Goal: Task Accomplishment & Management: Use online tool/utility

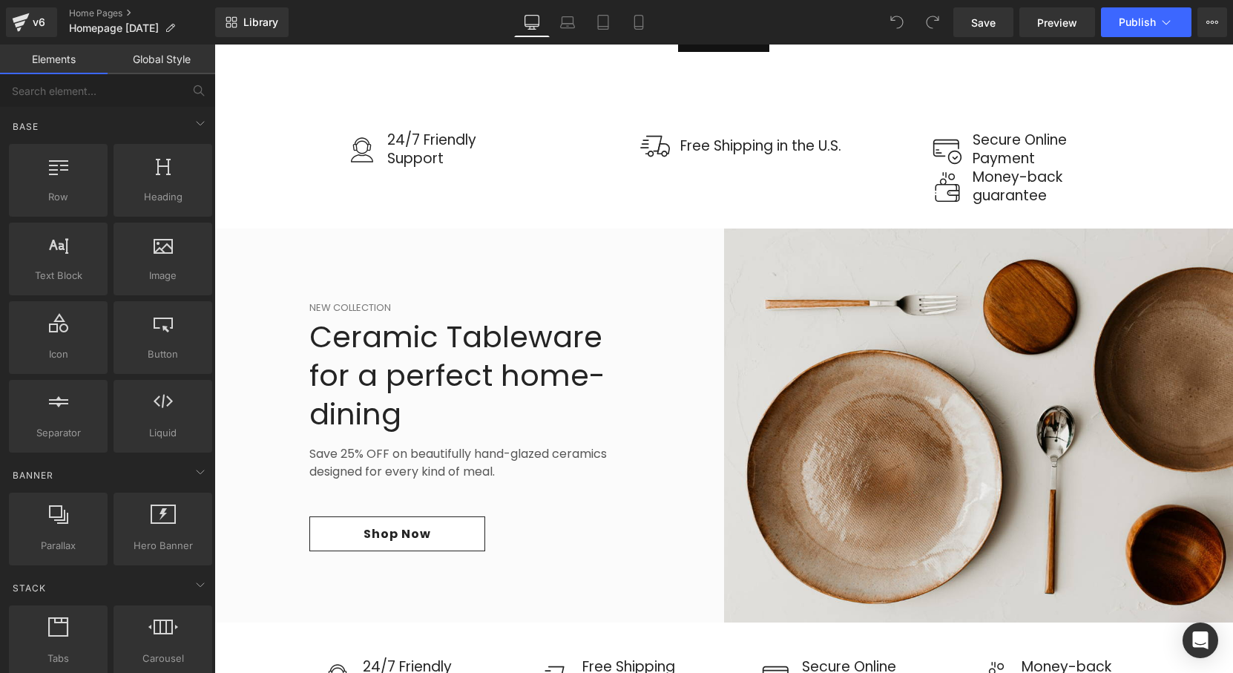
scroll to position [1549, 0]
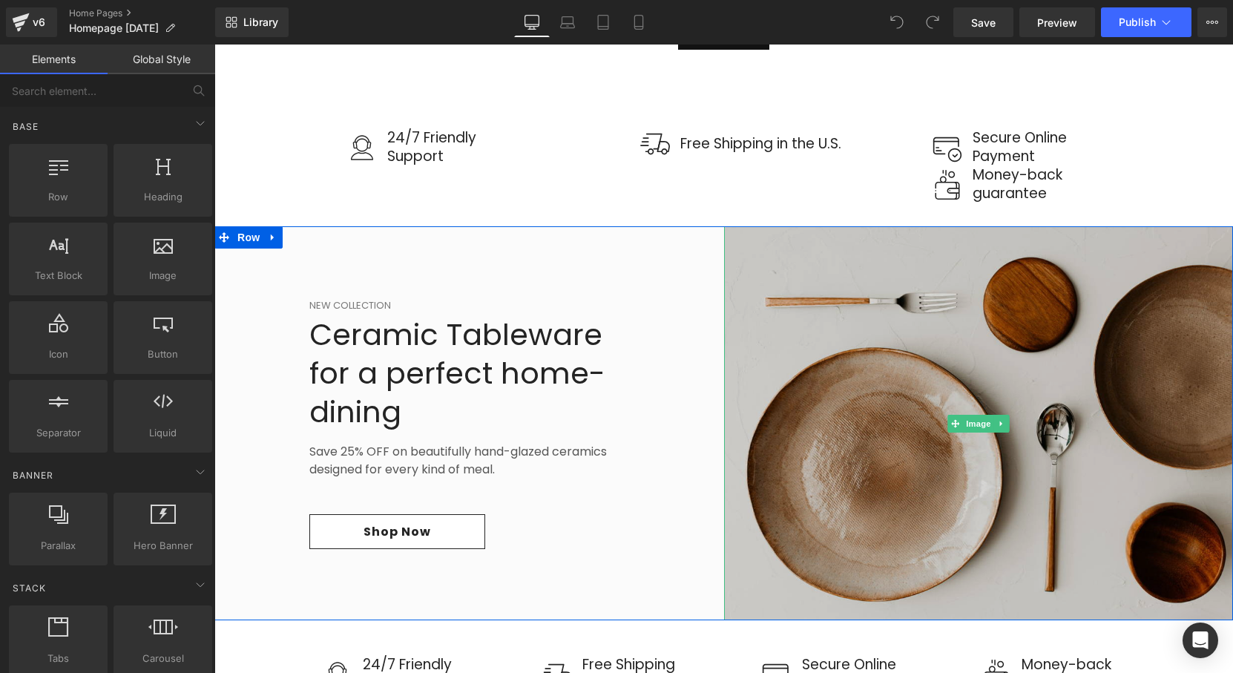
click at [778, 365] on img at bounding box center [979, 423] width 510 height 394
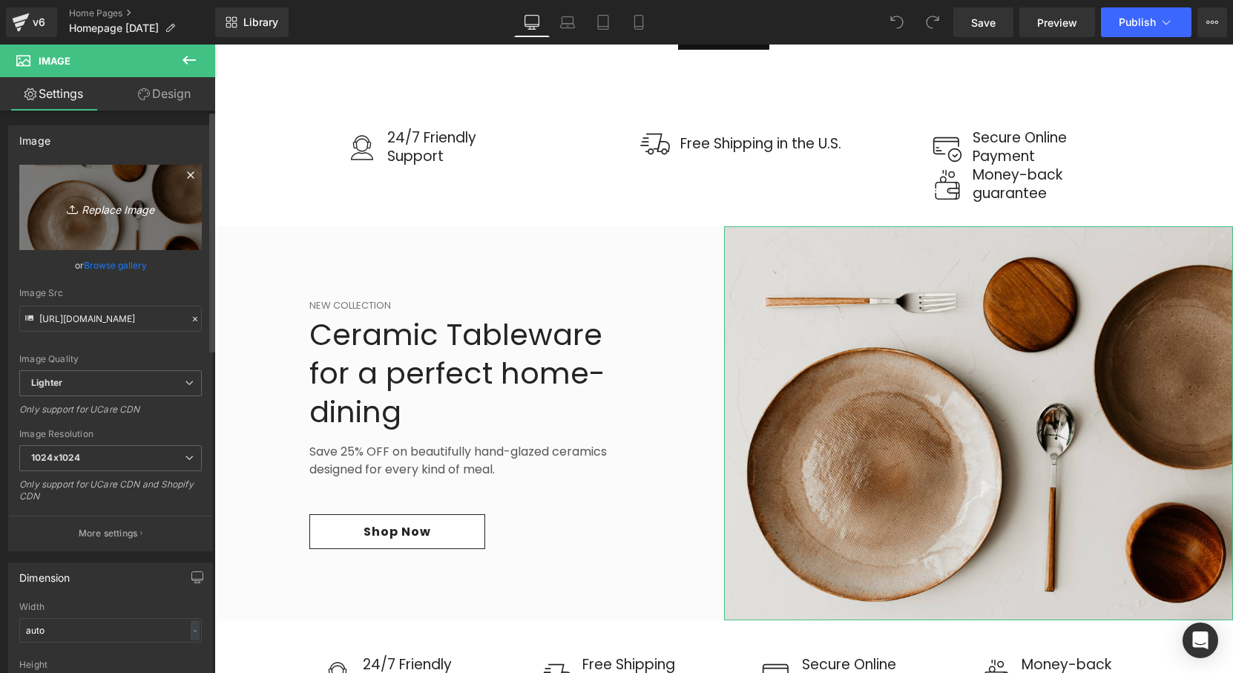
click at [163, 211] on icon "Replace Image" at bounding box center [110, 207] width 119 height 19
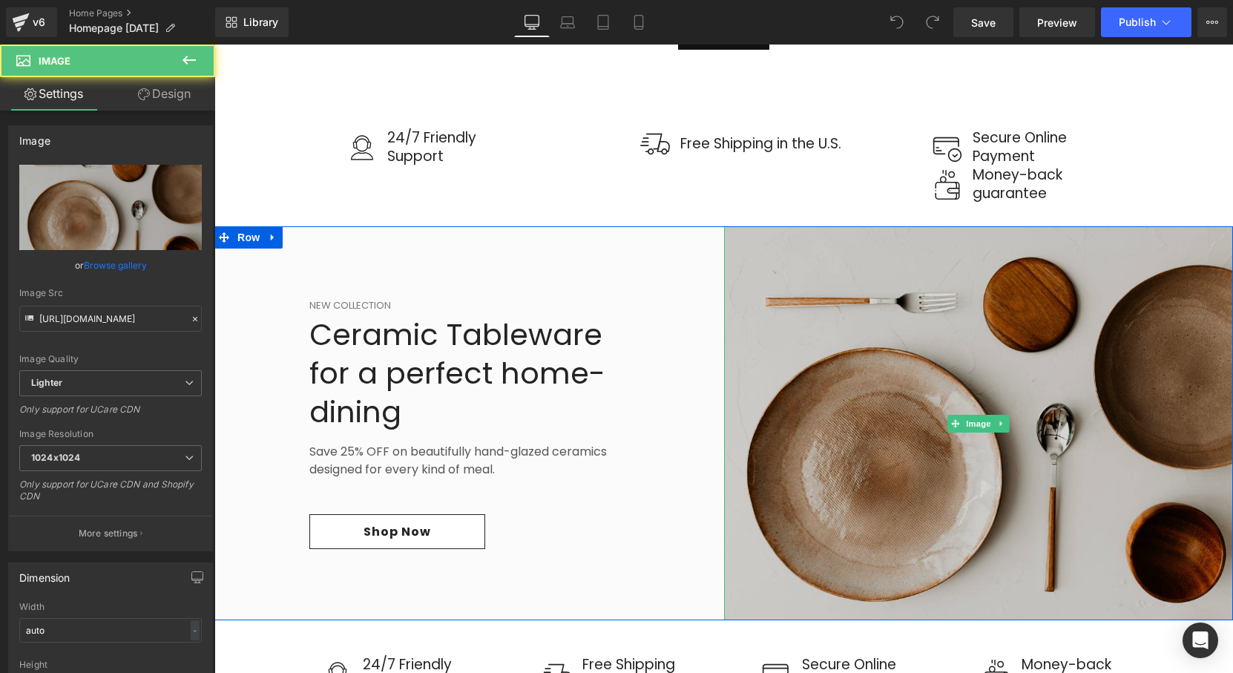
click at [781, 271] on img at bounding box center [979, 423] width 510 height 394
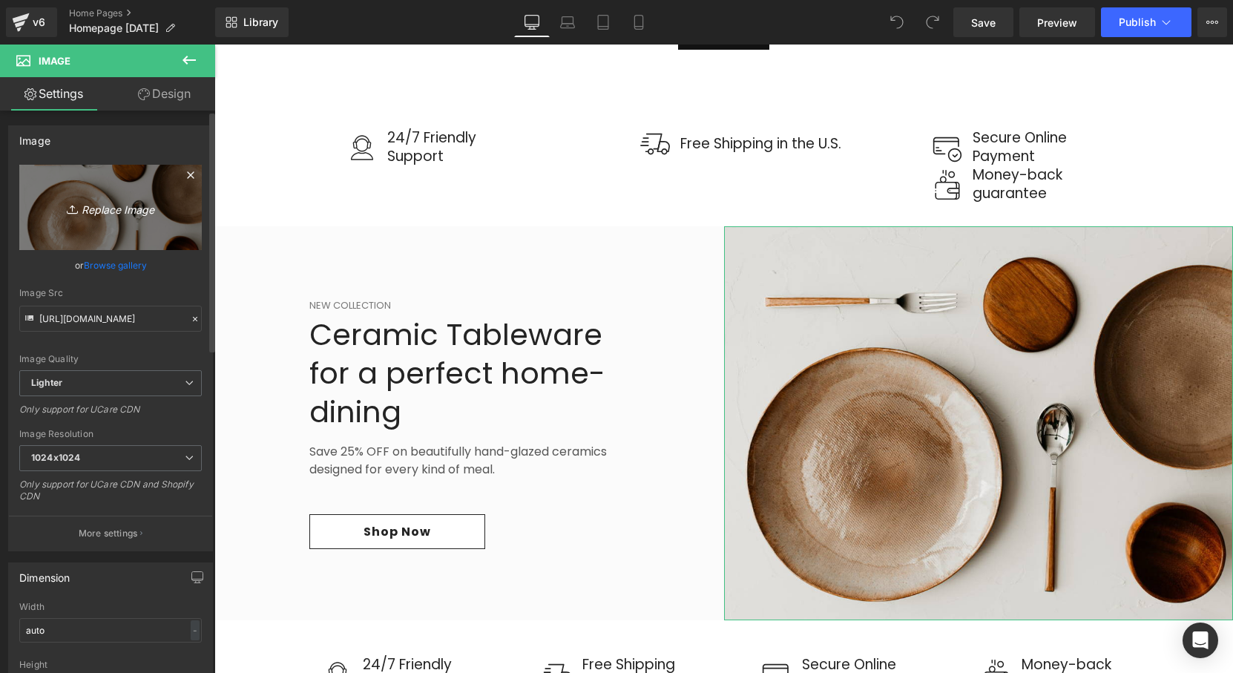
click at [162, 192] on link "Replace Image" at bounding box center [110, 207] width 183 height 85
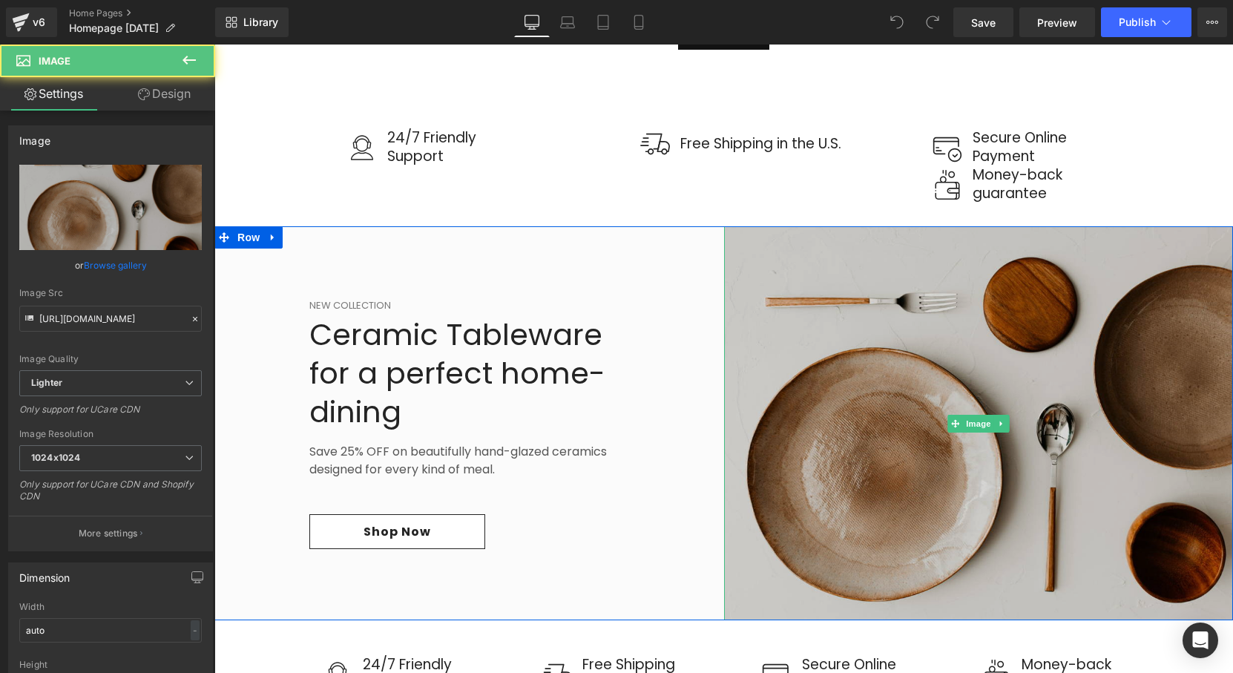
click at [815, 359] on img at bounding box center [979, 423] width 510 height 394
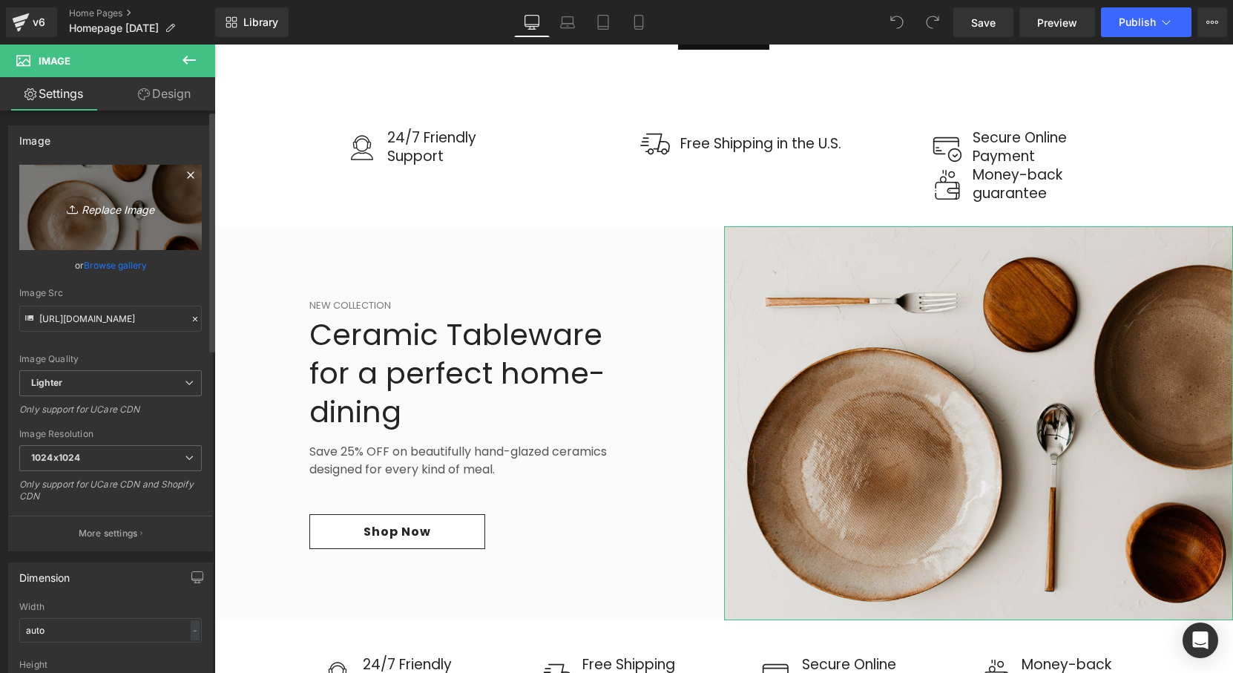
click at [110, 191] on link "Replace Image" at bounding box center [110, 207] width 183 height 85
type input "C:\fakepath\zebra fish puzzle tin.webp"
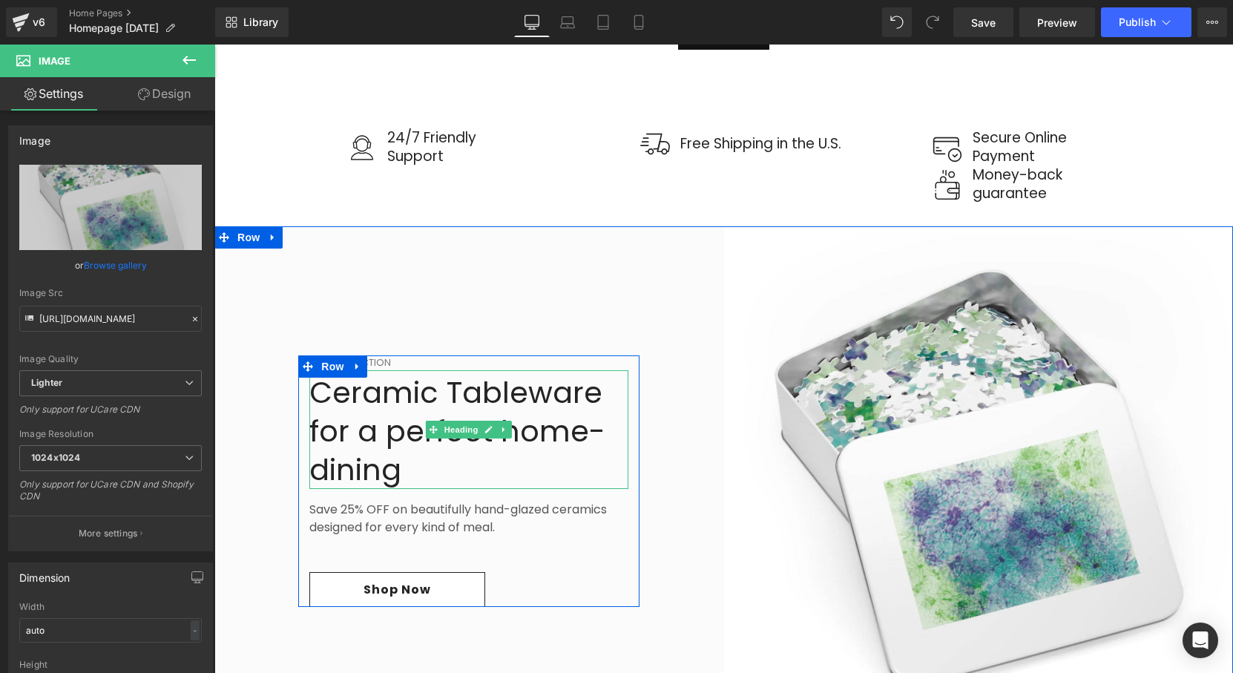
type input "[URL][DOMAIN_NAME]"
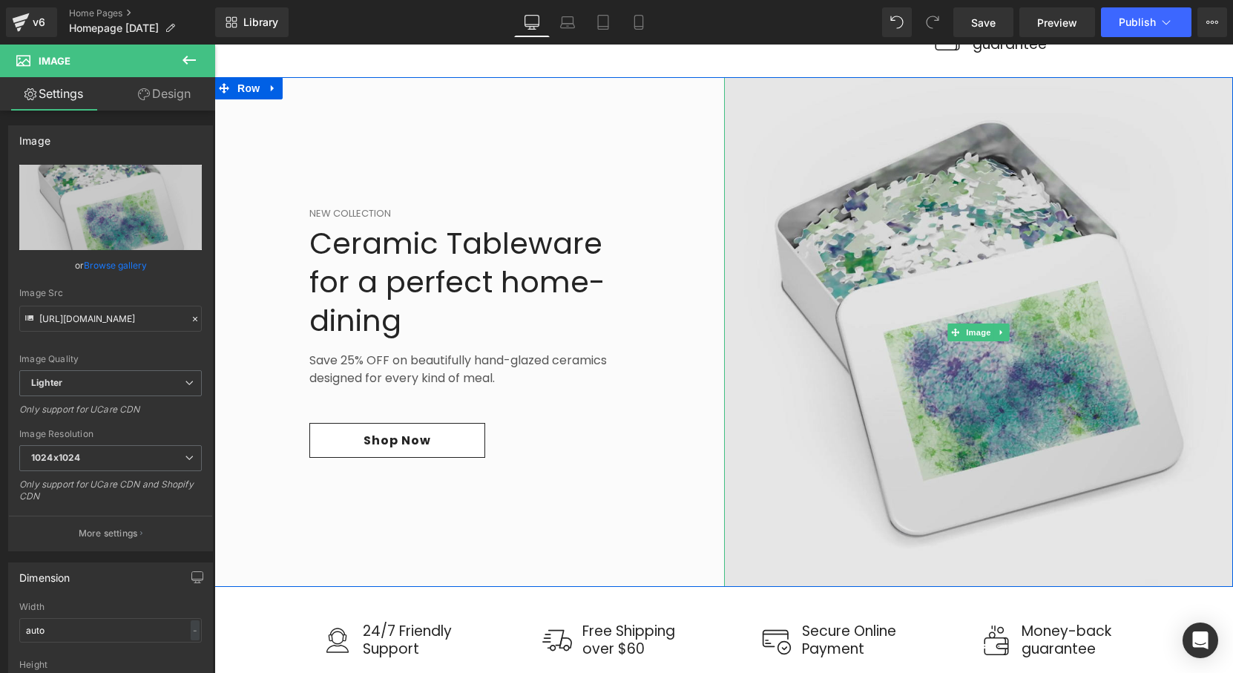
scroll to position [1697, 0]
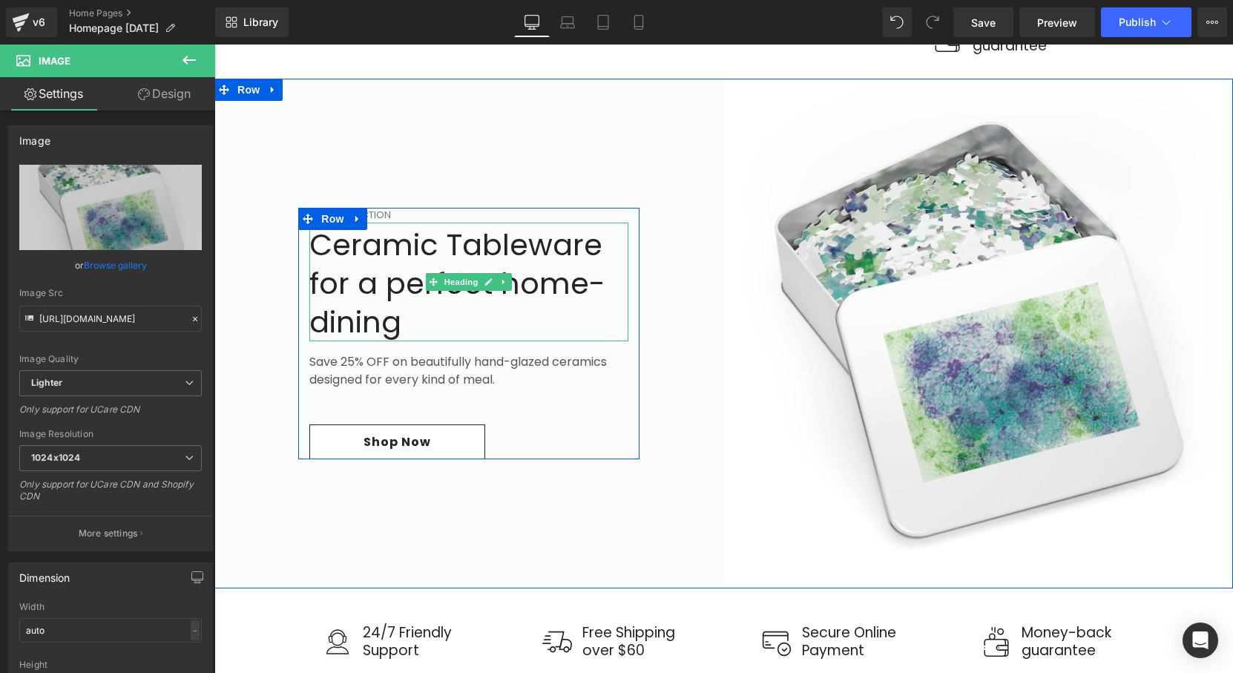
click at [412, 282] on h2 "Ceramic Tableware for a perfect home-dining" at bounding box center [468, 284] width 319 height 116
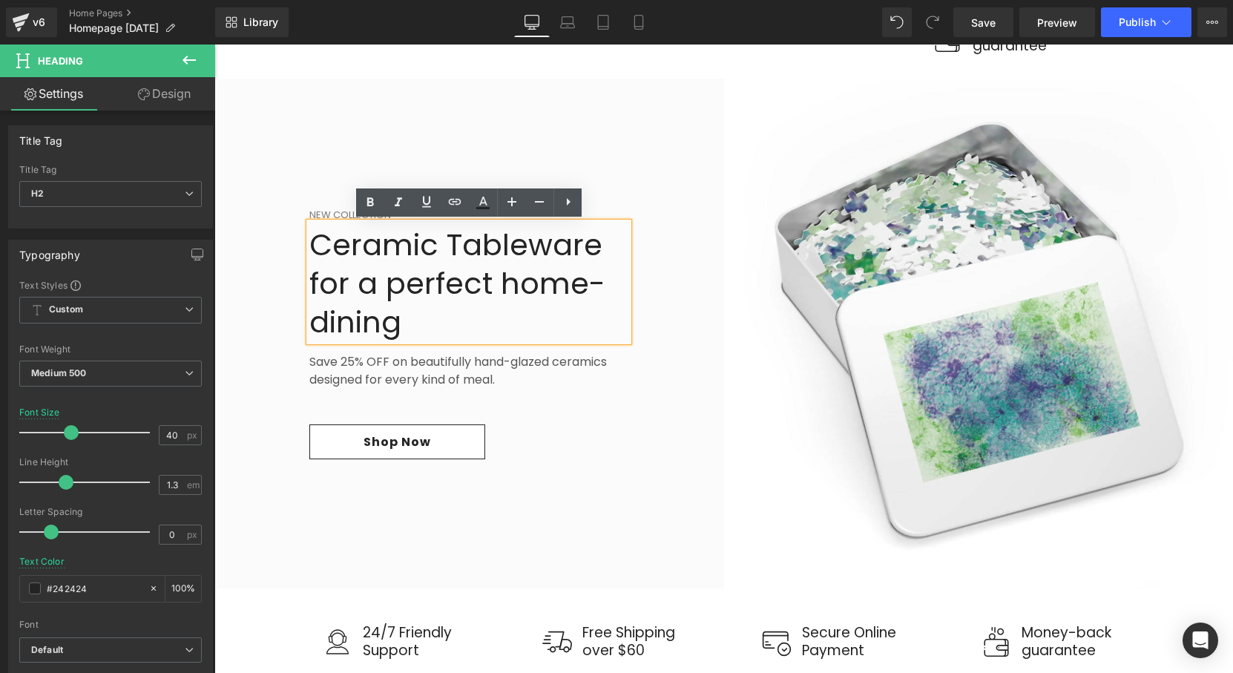
click at [402, 323] on h2 "Ceramic Tableware for a perfect home-dining" at bounding box center [468, 284] width 319 height 116
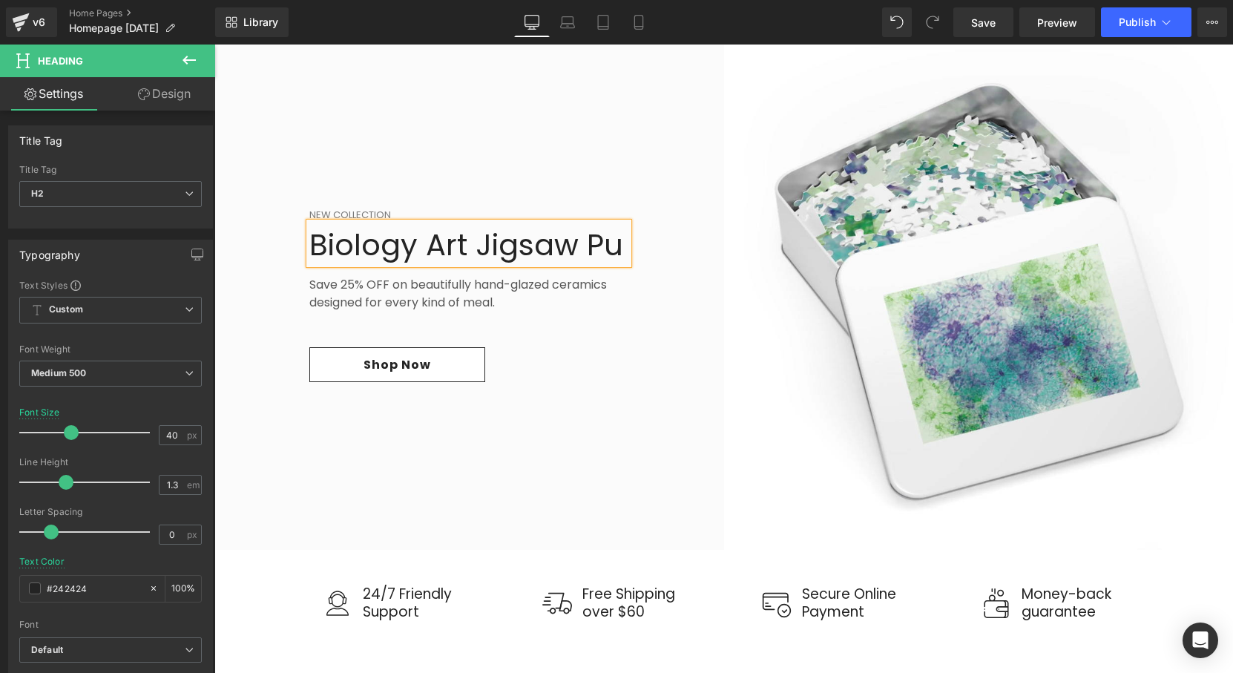
scroll to position [1716, 0]
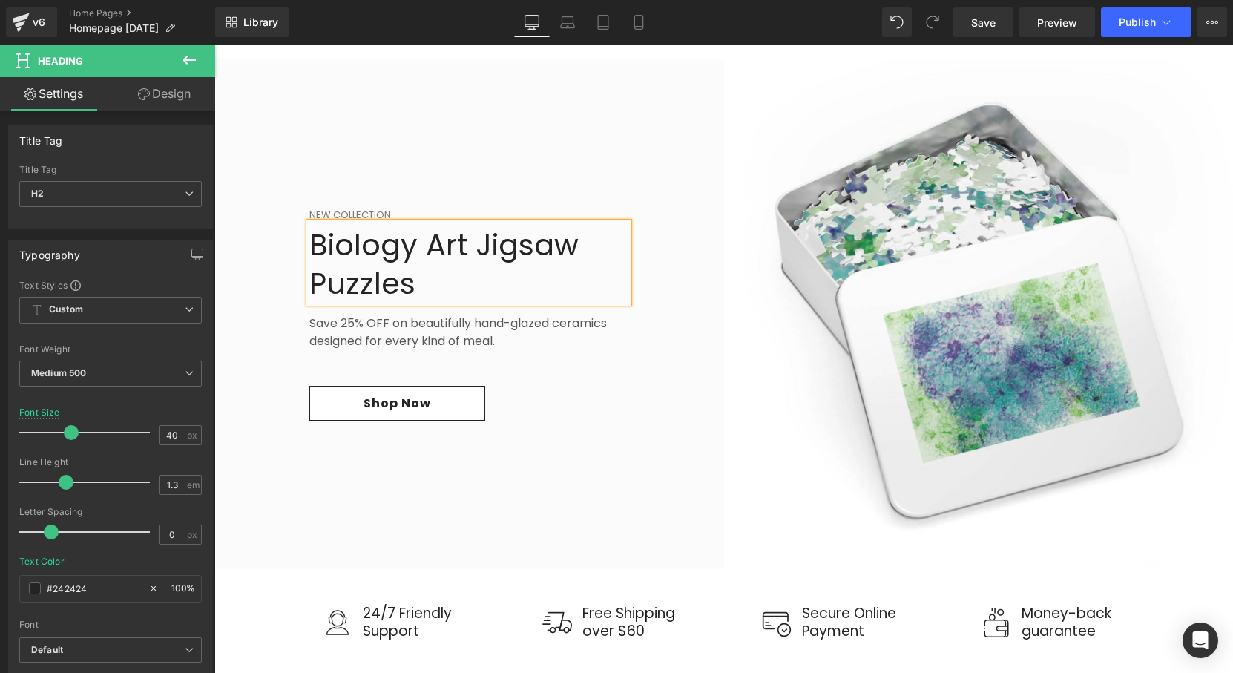
click at [466, 330] on div "Save 25% OFF on beautifully hand-glazed ceramics designed for every kind of mea…" at bounding box center [468, 326] width 319 height 47
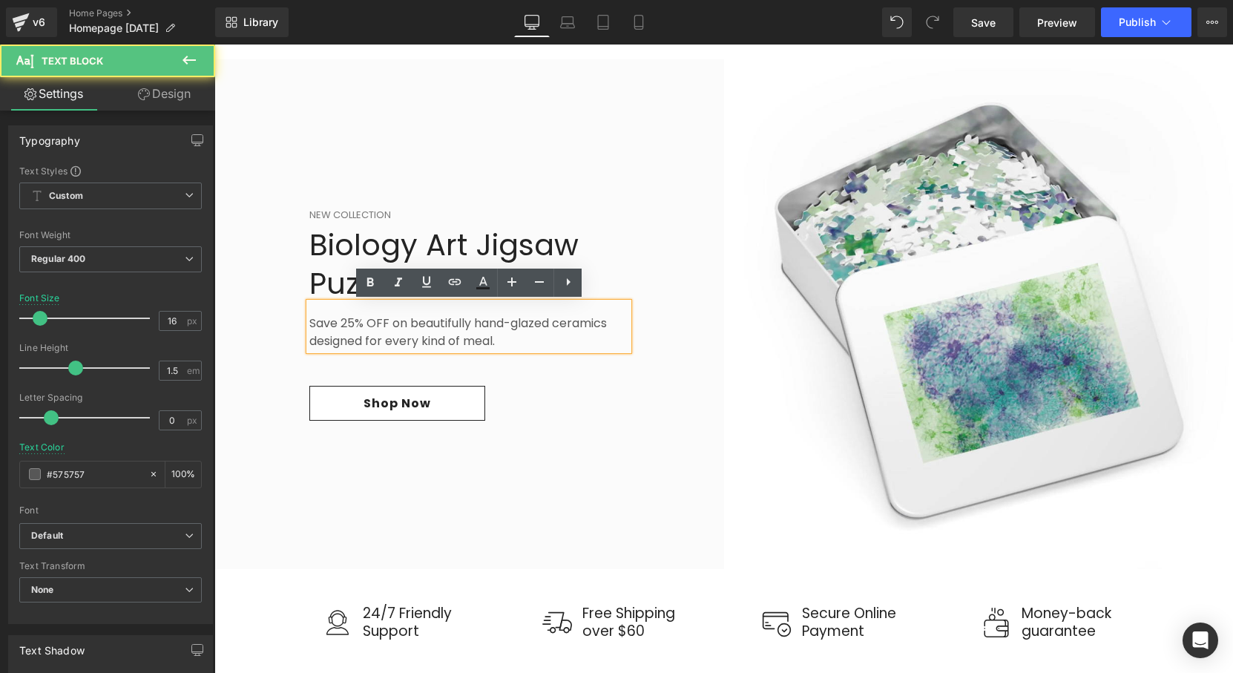
click at [499, 336] on p "Save 25% OFF on beautifully hand-glazed ceramics designed for every kind of mea…" at bounding box center [468, 333] width 319 height 36
drag, startPoint x: 507, startPoint y: 341, endPoint x: 308, endPoint y: 326, distance: 199.4
click at [309, 326] on div "Save 25% OFF on beautifully hand-glazed ceramics designed for every kind of mea…" at bounding box center [468, 326] width 319 height 47
drag, startPoint x: 308, startPoint y: 326, endPoint x: 460, endPoint y: 349, distance: 153.7
click at [460, 349] on div "Save 25% OFF on beautifully hand-glazed ceramics designed for every kind of mea…" at bounding box center [468, 326] width 319 height 47
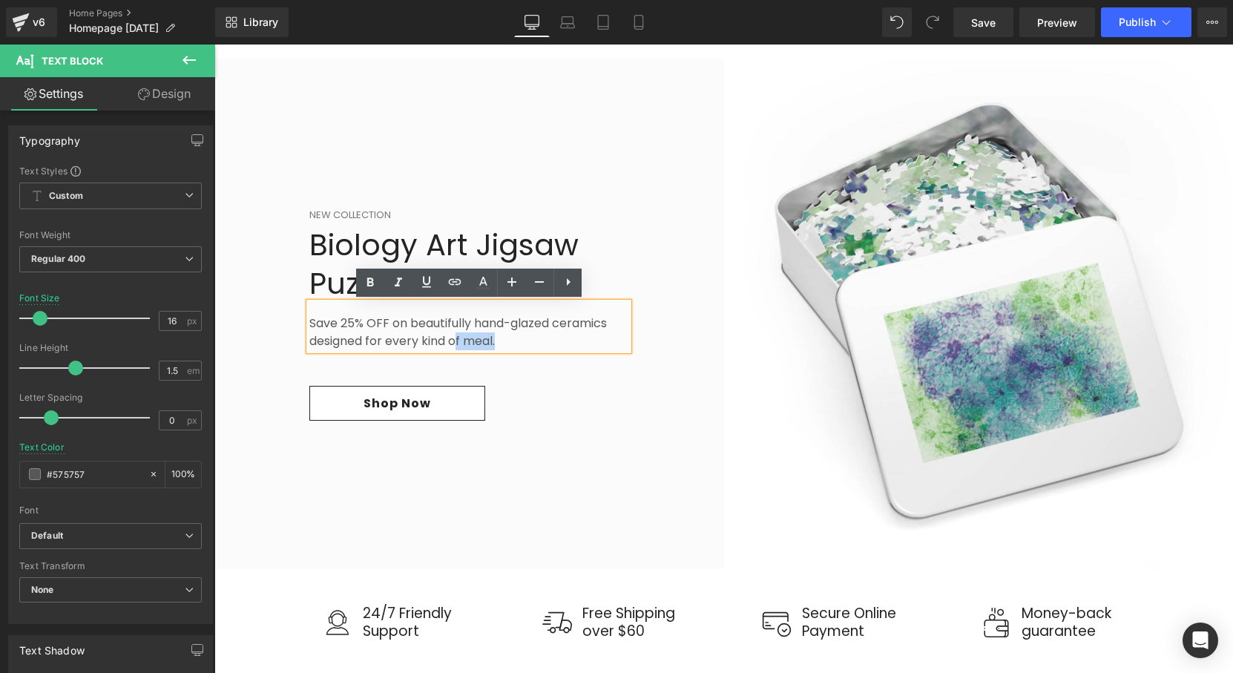
click at [460, 349] on p "Save 25% OFF on beautifully hand-glazed ceramics designed for every kind of mea…" at bounding box center [468, 333] width 319 height 36
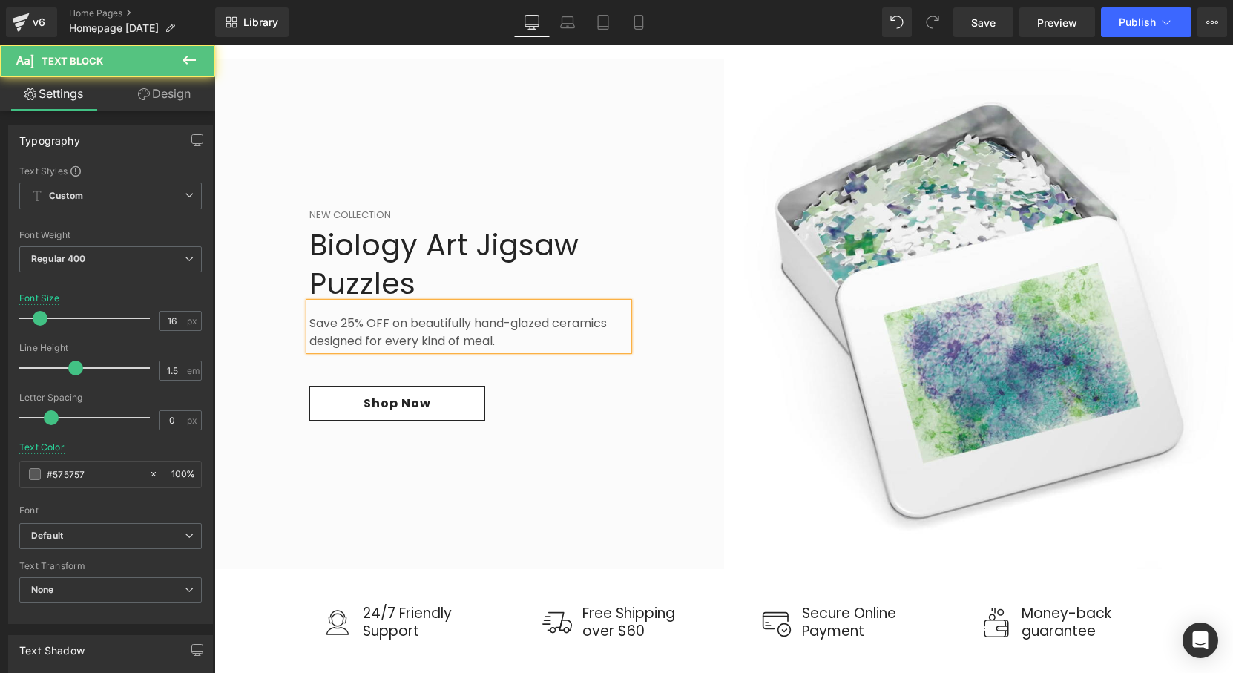
scroll to position [1725, 0]
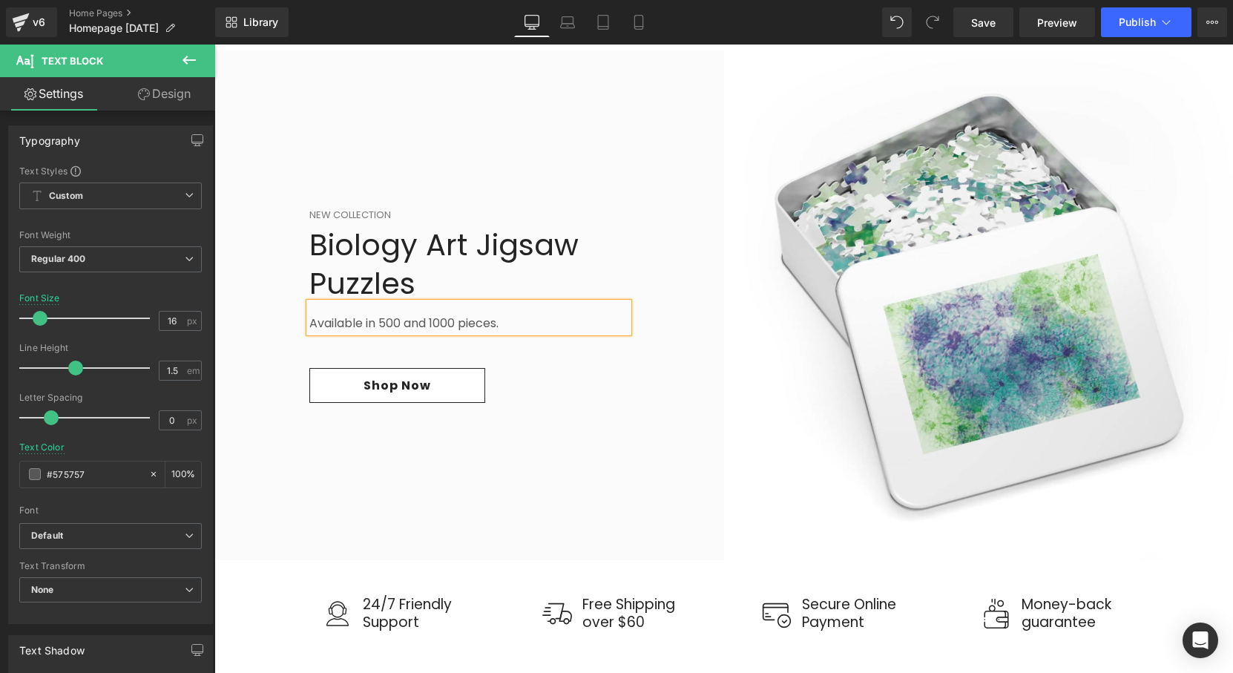
click at [312, 324] on p "Available in 500 and 1000 pieces." at bounding box center [468, 324] width 319 height 18
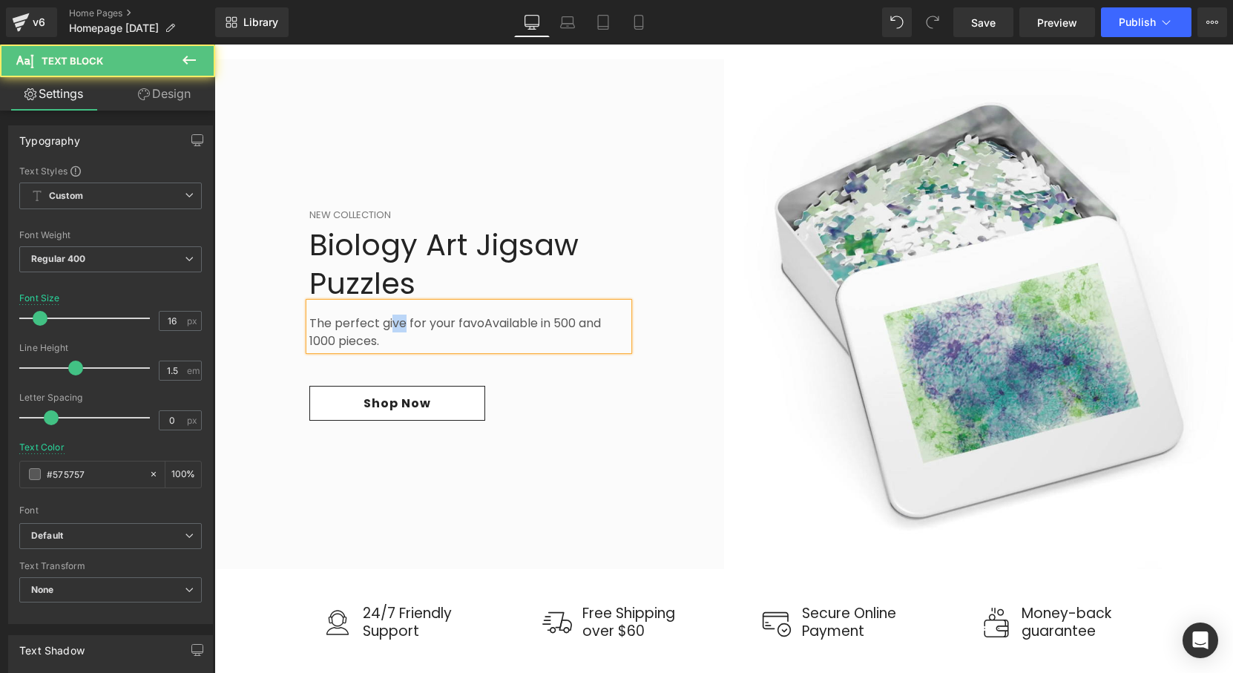
drag, startPoint x: 405, startPoint y: 325, endPoint x: 390, endPoint y: 325, distance: 14.8
click at [390, 325] on p "The perfect give for your favoAvailable in 500 and 1000 pieces." at bounding box center [468, 333] width 319 height 36
click at [473, 322] on p "The perfect gift for your favoAvailable in 500 and 1000 pieces." at bounding box center [468, 333] width 319 height 36
drag, startPoint x: 566, startPoint y: 323, endPoint x: 550, endPoint y: 323, distance: 16.3
click at [550, 323] on p "The perfect gift for your favorite biologist or scientistsAvailable in 500 and …" at bounding box center [468, 333] width 319 height 36
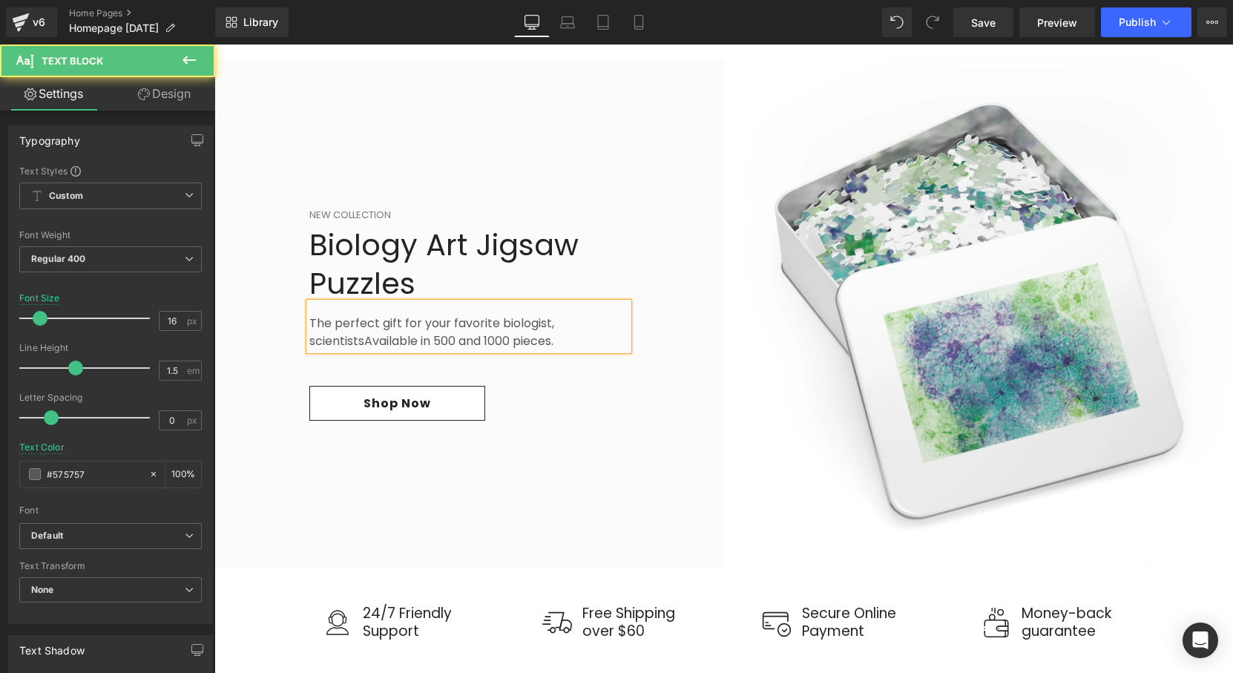
click at [366, 341] on p "The perfect gift for your favorite biologist, scientistsAvailable in 500 and 10…" at bounding box center [468, 333] width 319 height 36
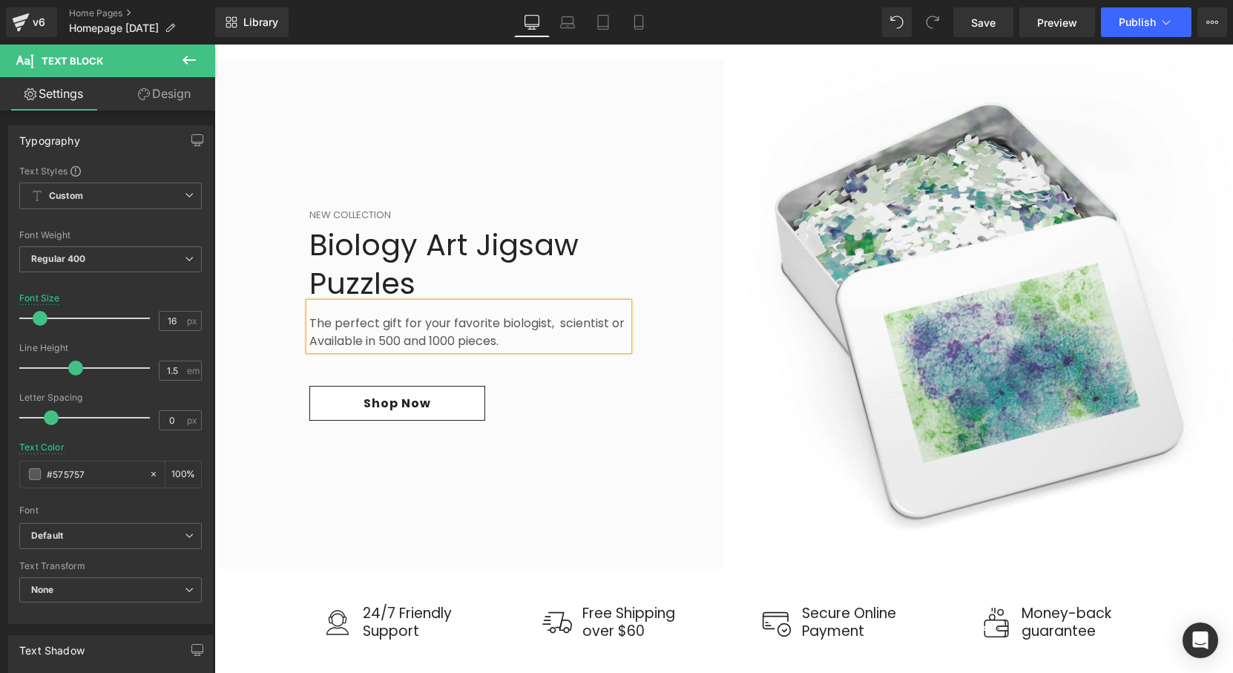
click at [556, 327] on p "The perfect gift for your favorite biologist, scientist or Available in 500 and…" at bounding box center [468, 333] width 319 height 36
click at [622, 327] on p "The perfect gift for your favorite biologist, scientist or Available in 500 and…" at bounding box center [468, 333] width 319 height 36
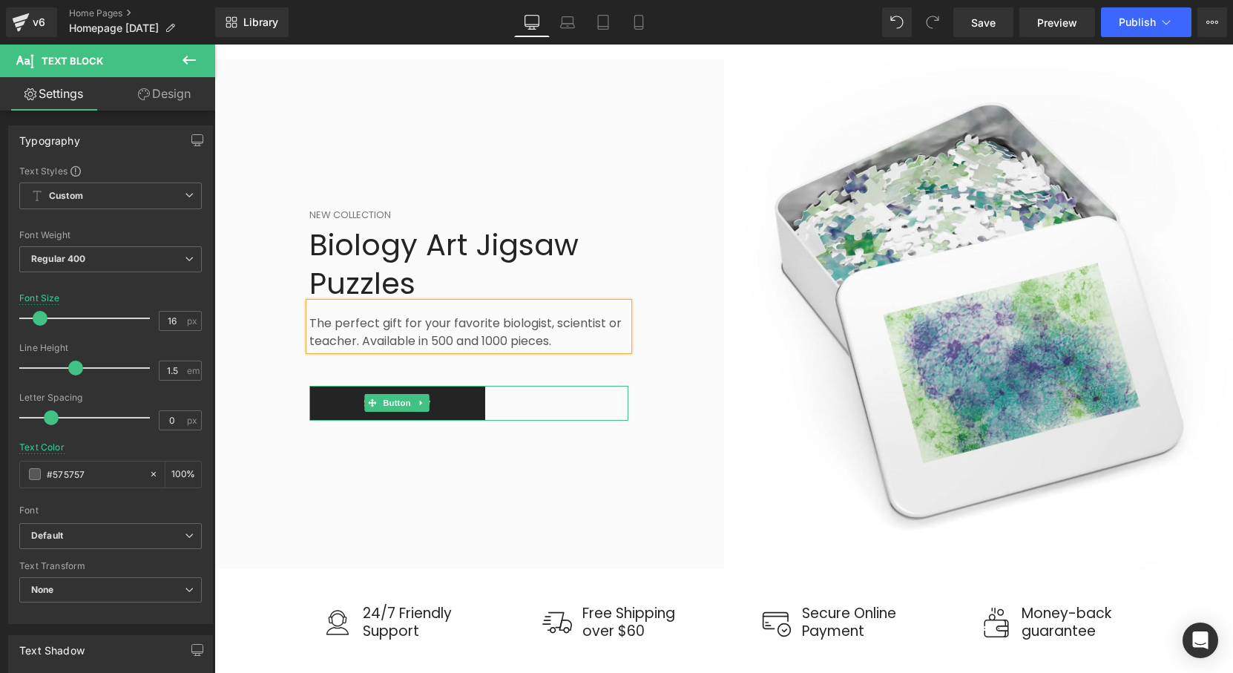
click at [450, 406] on link "Shop now" at bounding box center [397, 403] width 176 height 35
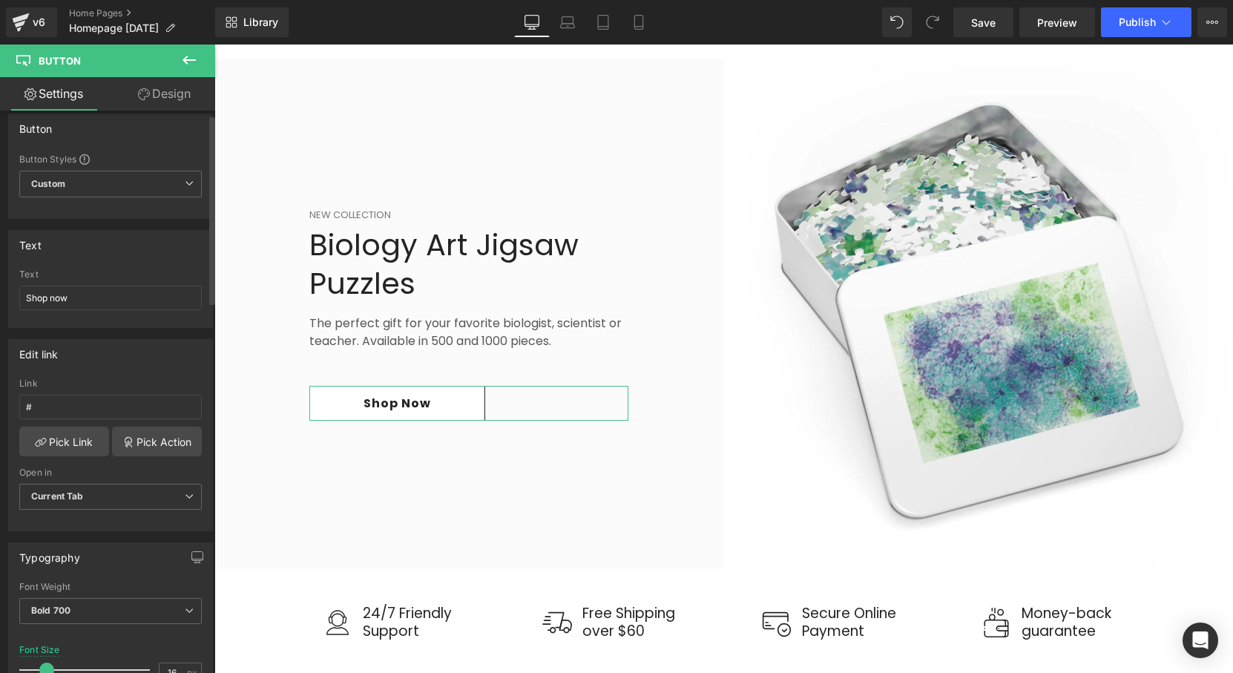
scroll to position [15, 0]
click at [61, 437] on link "Pick Link" at bounding box center [64, 439] width 90 height 30
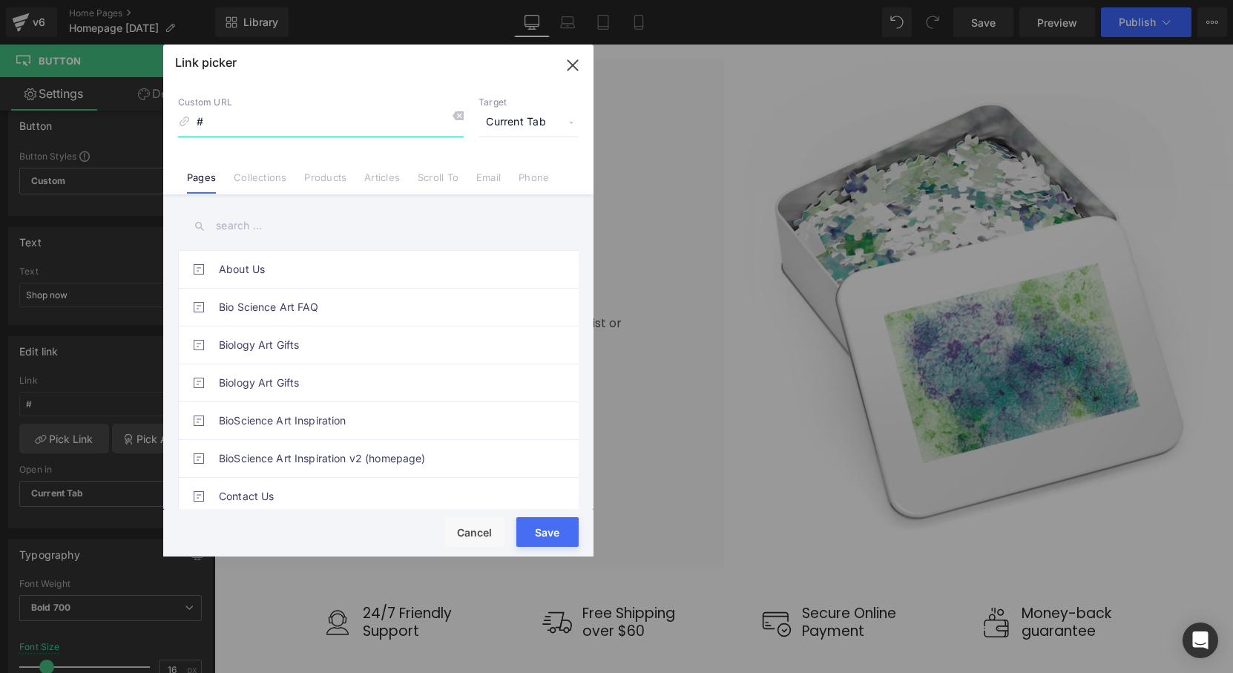
click at [265, 130] on input "#" at bounding box center [321, 122] width 286 height 28
click at [249, 169] on li "Collections" at bounding box center [260, 172] width 70 height 26
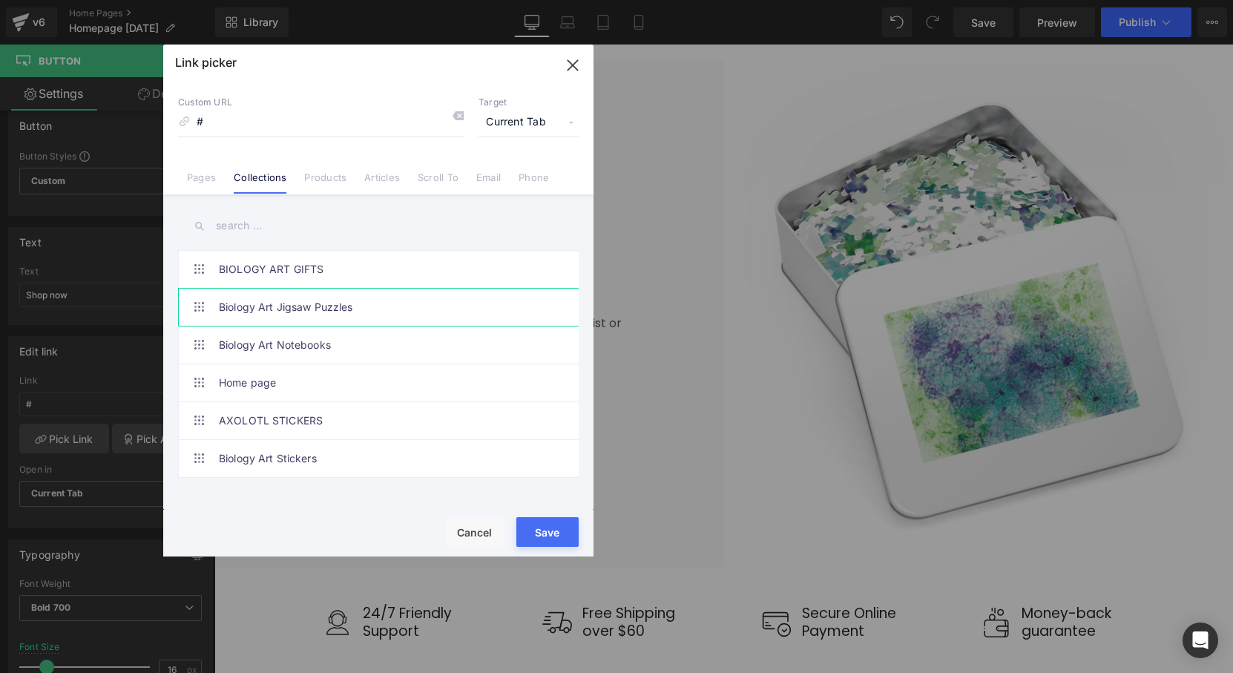
click at [318, 312] on link "Biology Art Jigsaw Puzzles" at bounding box center [382, 307] width 326 height 37
type input "/collections/biology-art-jigsaw-puzzle"
click at [546, 530] on button "Save" at bounding box center [547, 532] width 62 height 30
type input "/collections/biology-art-jigsaw-puzzle"
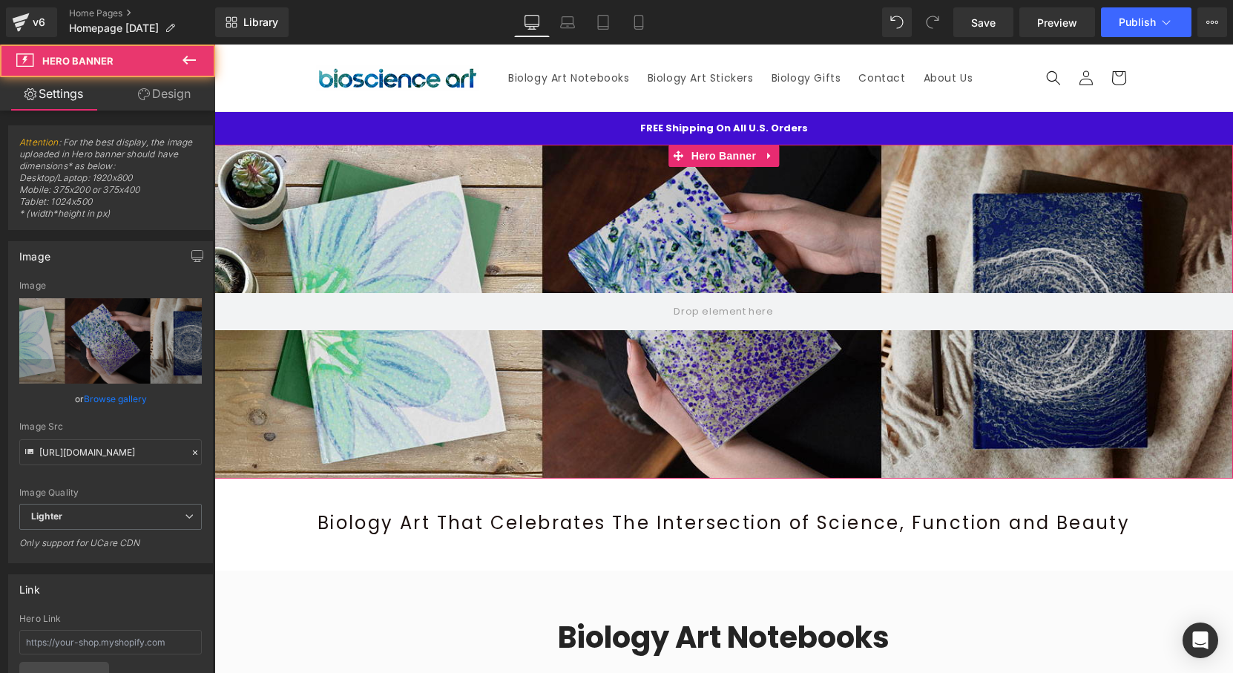
click at [376, 157] on div at bounding box center [723, 312] width 1019 height 334
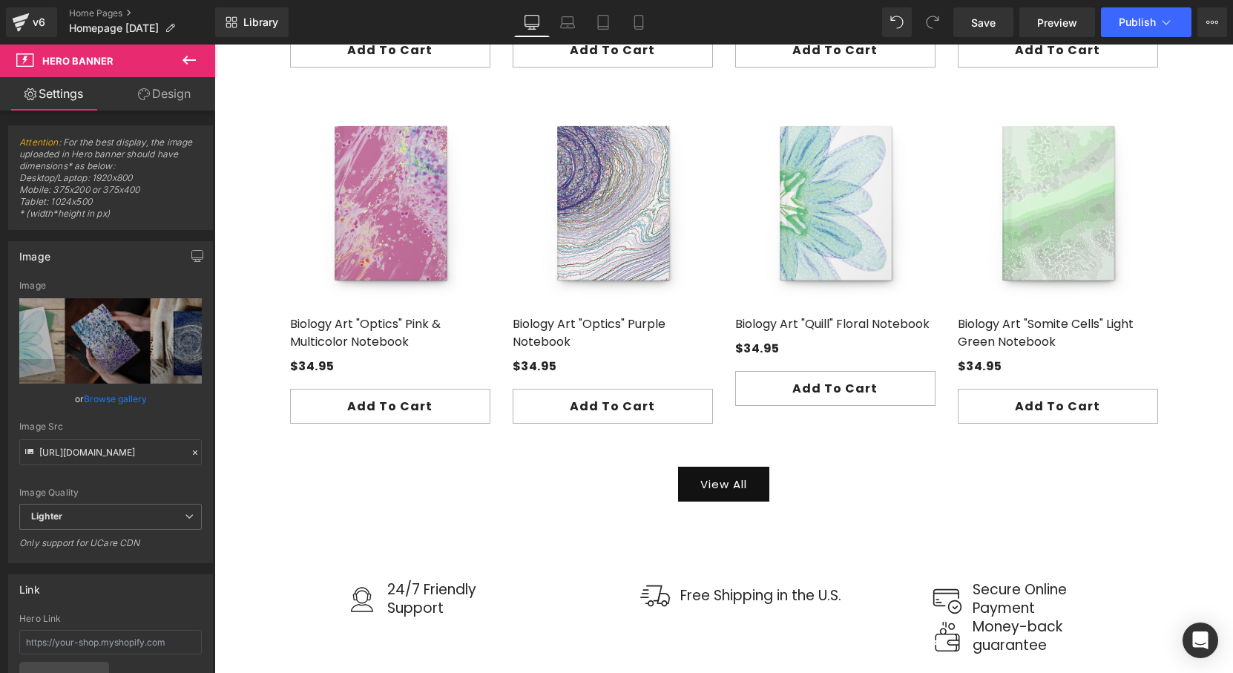
scroll to position [1104, 0]
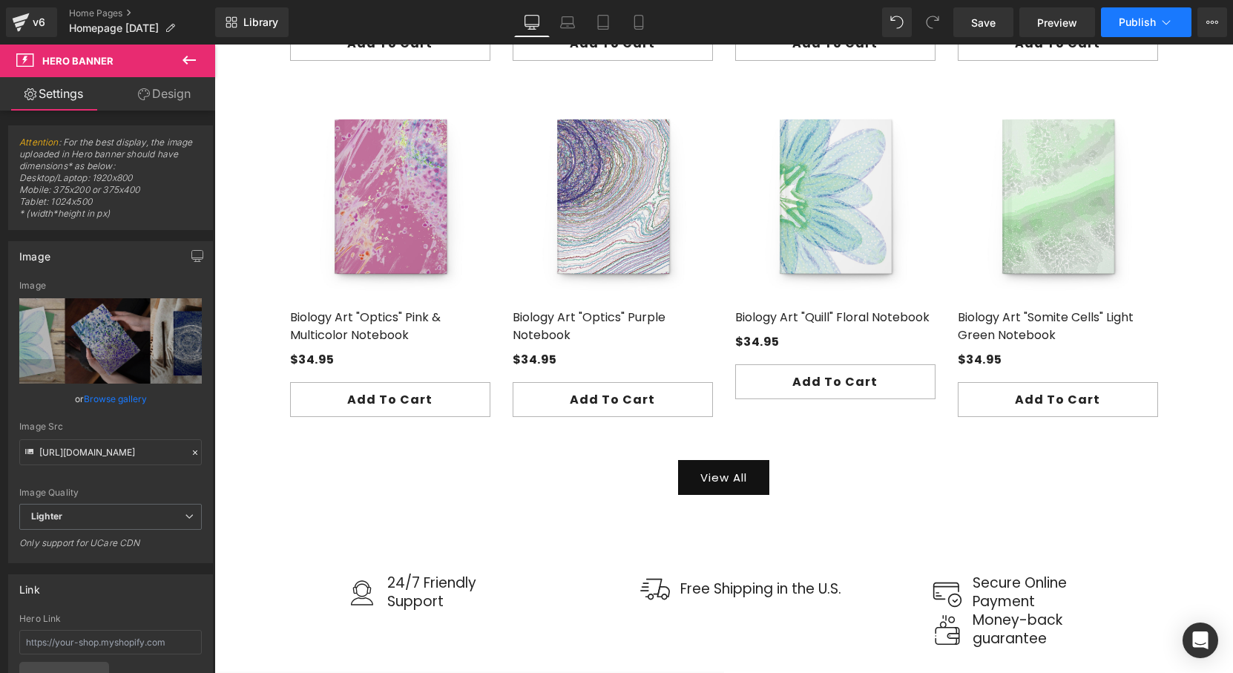
click at [1114, 23] on button "Publish" at bounding box center [1146, 22] width 91 height 30
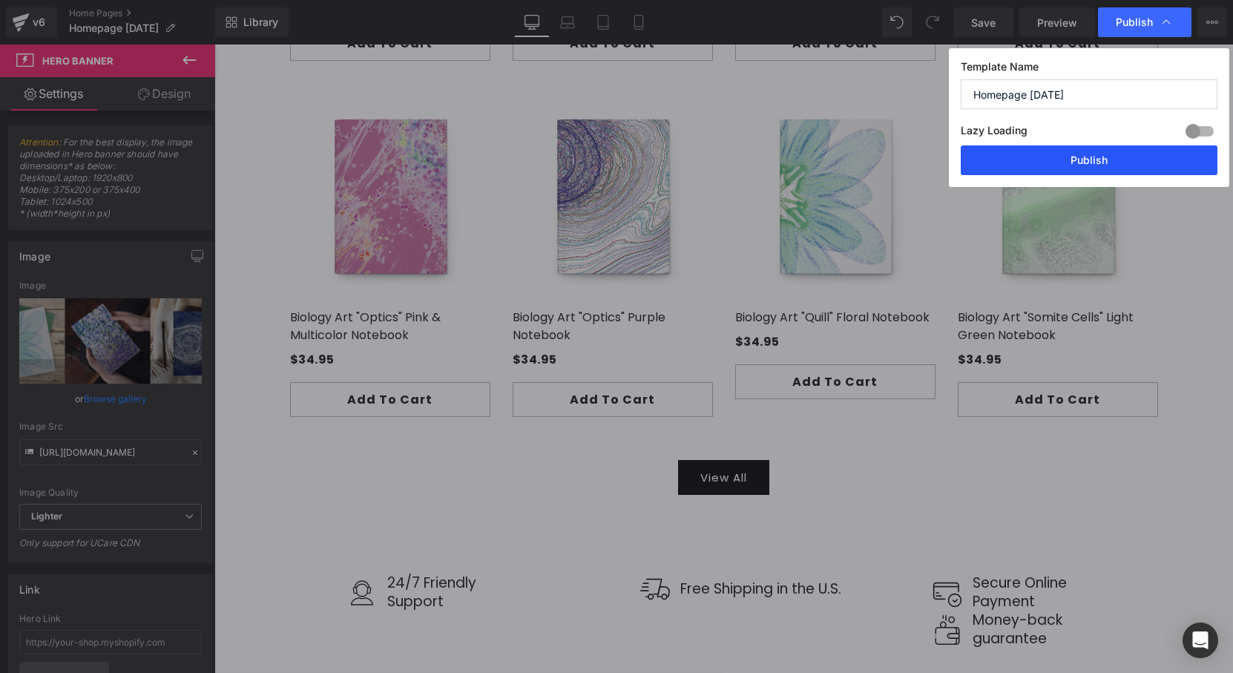
click at [1039, 155] on button "Publish" at bounding box center [1089, 160] width 257 height 30
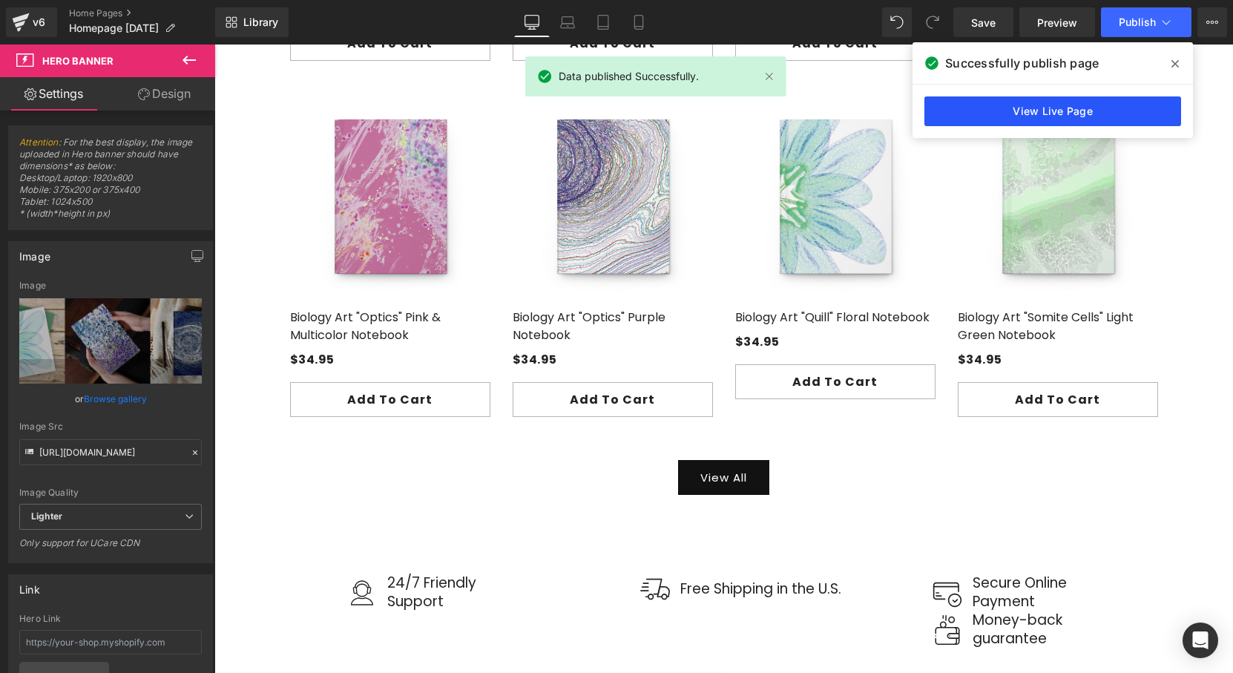
click at [1078, 110] on link "View Live Page" at bounding box center [1052, 111] width 257 height 30
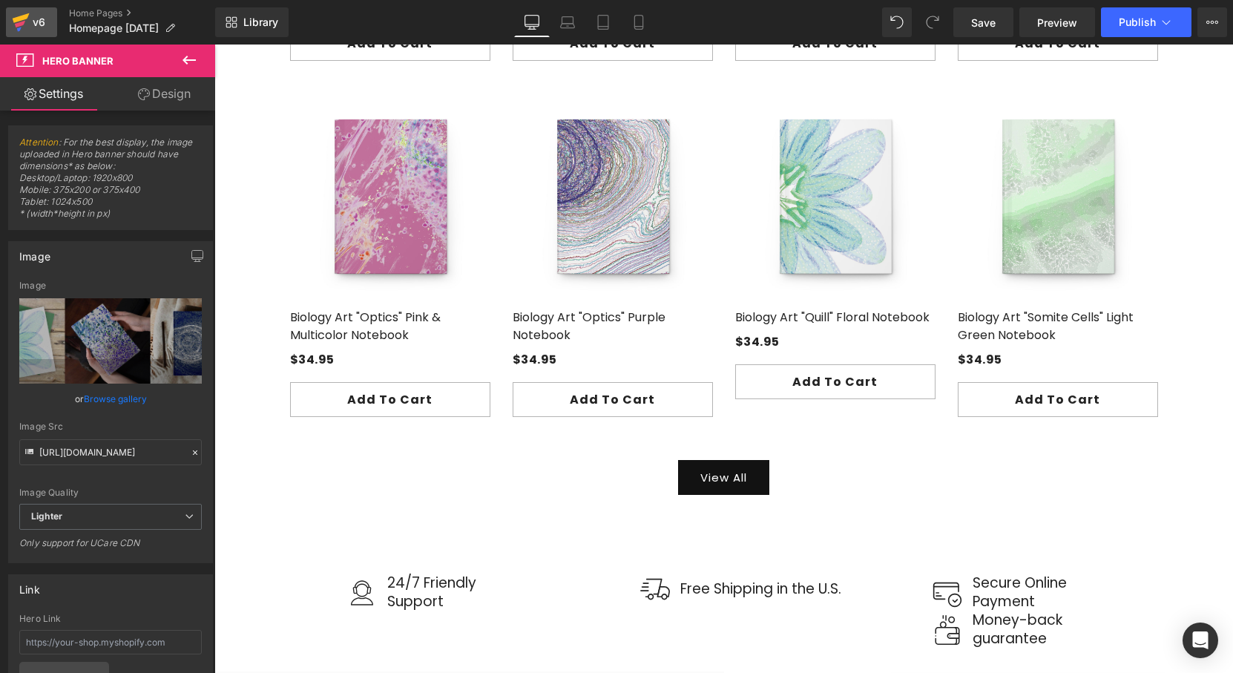
click at [25, 27] on icon at bounding box center [21, 22] width 18 height 37
